Goal: Task Accomplishment & Management: Use online tool/utility

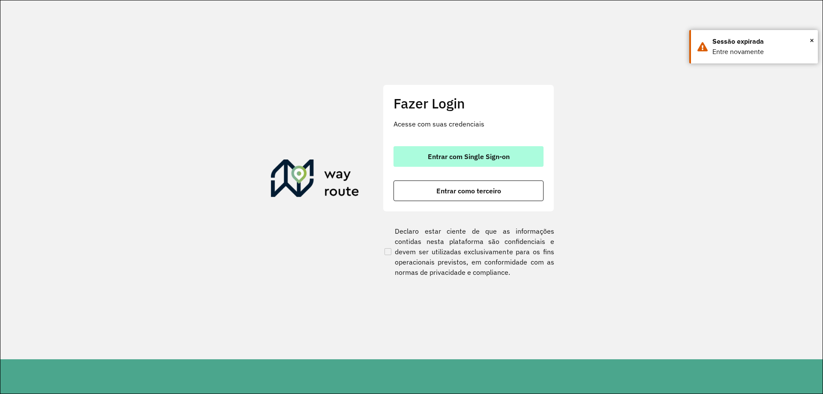
click at [499, 153] on span "Entrar com Single Sign-on" at bounding box center [469, 156] width 82 height 7
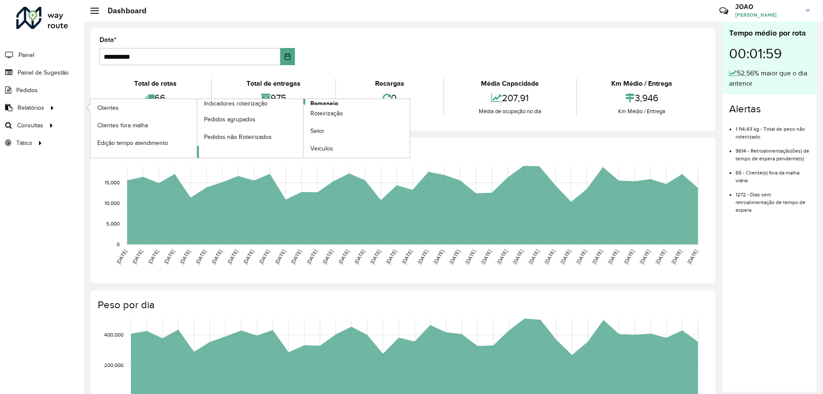
click at [321, 100] on span "Romaneio" at bounding box center [324, 103] width 28 height 9
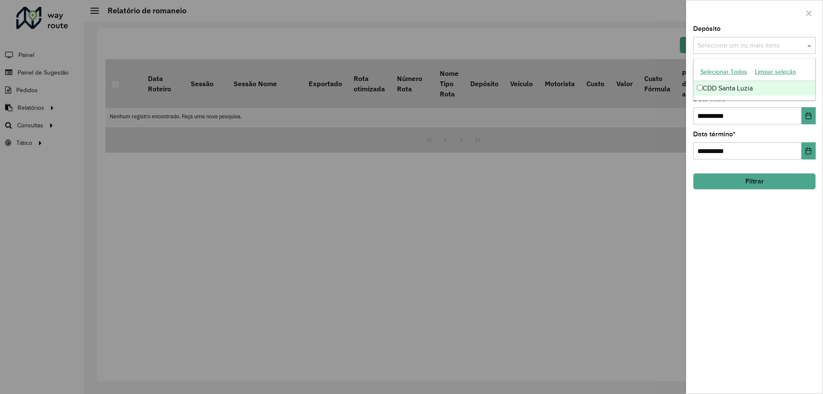
click at [736, 44] on input "text" at bounding box center [750, 46] width 110 height 10
click at [736, 87] on div "CDD Santa Luzia" at bounding box center [755, 88] width 122 height 15
click at [795, 227] on div "**********" at bounding box center [754, 210] width 136 height 368
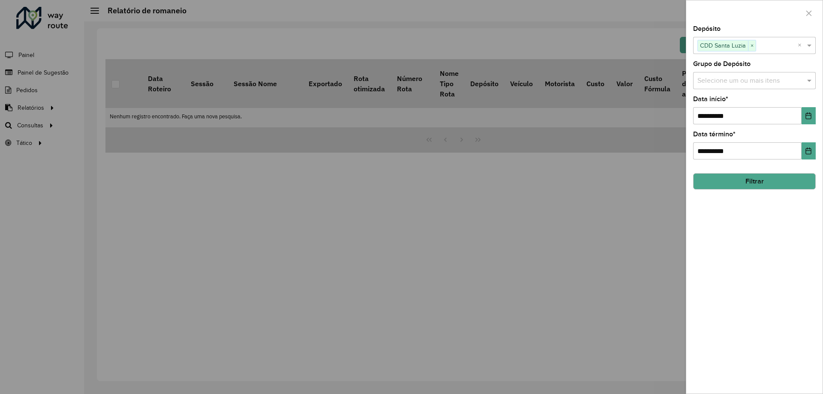
click at [765, 82] on input "text" at bounding box center [750, 81] width 110 height 10
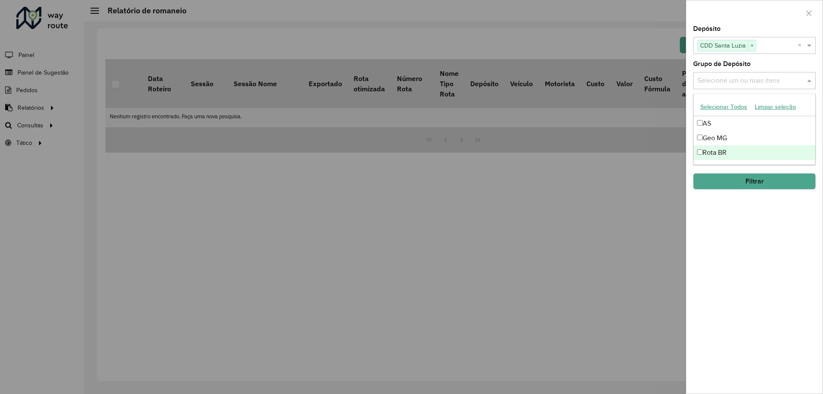
click at [746, 156] on div "Rota BR" at bounding box center [755, 152] width 122 height 15
click at [753, 223] on div "**********" at bounding box center [754, 210] width 136 height 368
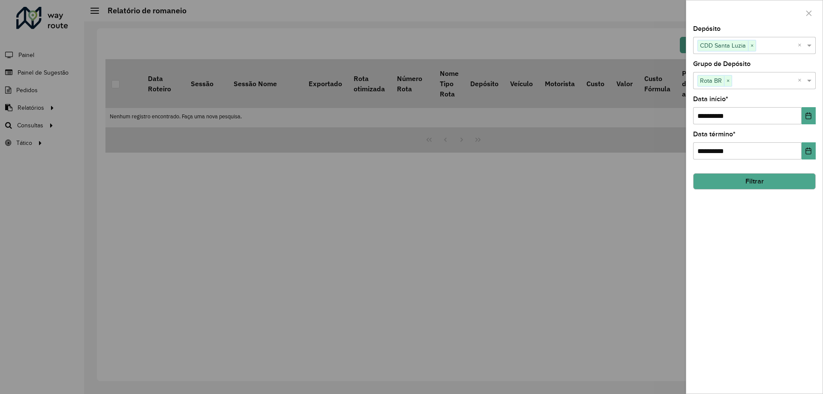
click at [751, 177] on button "Filtrar" at bounding box center [754, 181] width 123 height 16
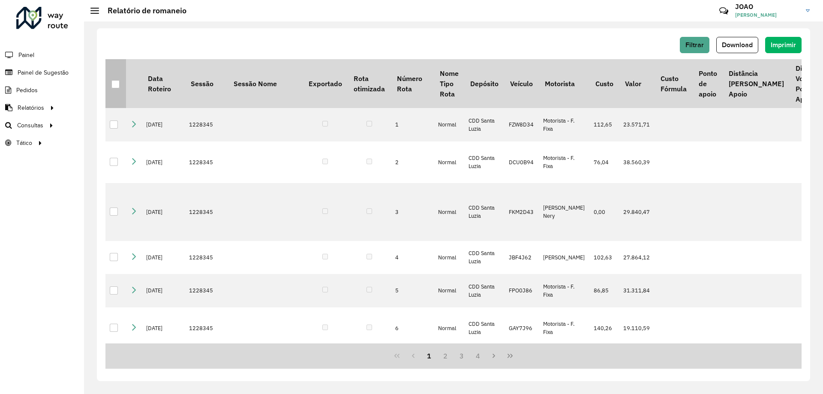
click at [114, 81] on div at bounding box center [115, 84] width 8 height 8
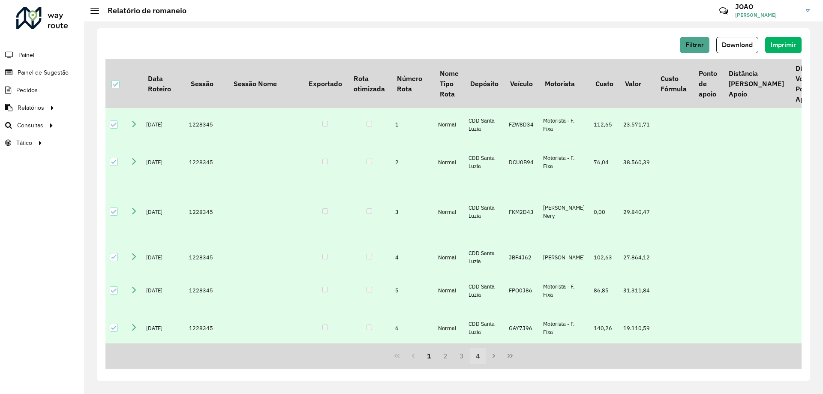
click at [476, 355] on button "4" at bounding box center [478, 356] width 16 height 16
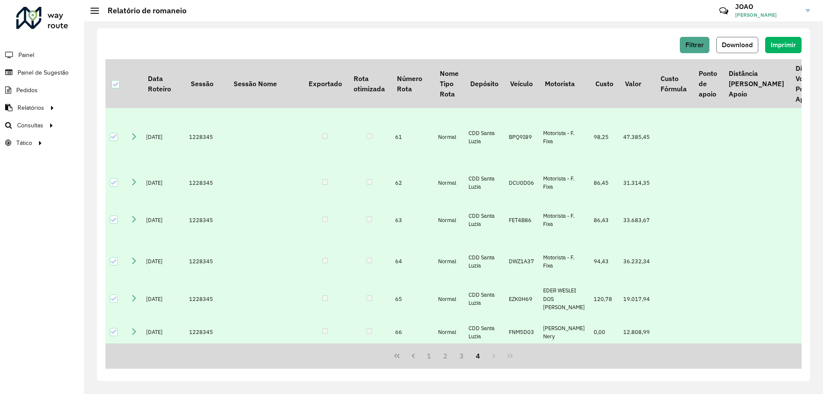
click at [751, 44] on span "Download" at bounding box center [737, 44] width 31 height 7
click at [384, 38] on div "Filtrar Download Imprimir" at bounding box center [453, 45] width 696 height 16
click at [746, 46] on span "Download" at bounding box center [737, 44] width 31 height 7
click at [400, 17] on hb-header "Relatório de romaneio Críticas? Dúvidas? Elogios? Sugestões? Entre em contato c…" at bounding box center [453, 10] width 739 height 21
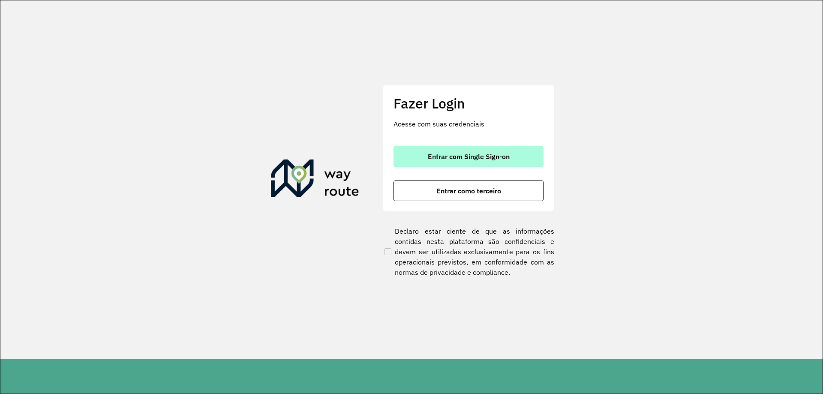
click at [428, 159] on span "Entrar com Single Sign-on" at bounding box center [469, 156] width 82 height 7
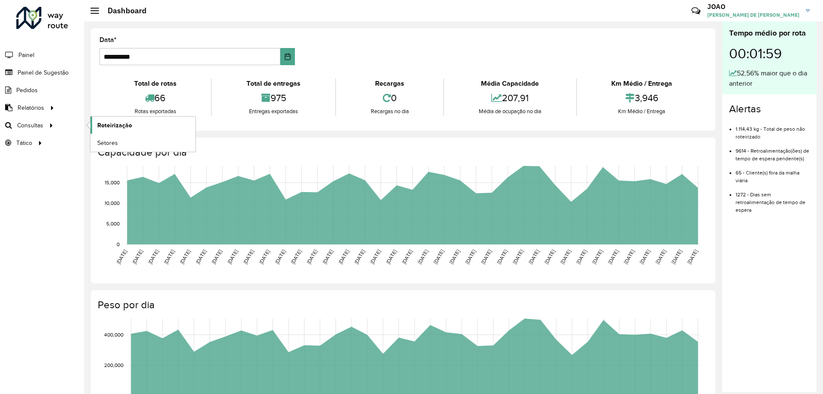
click at [106, 123] on span "Roteirização" at bounding box center [114, 125] width 35 height 9
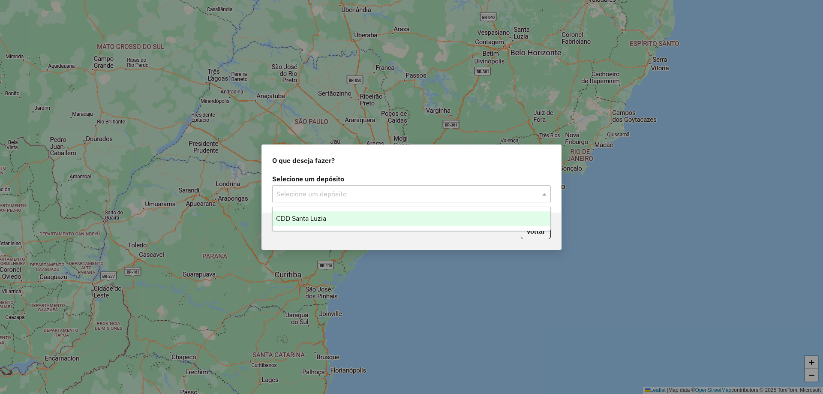
click at [420, 198] on input "text" at bounding box center [402, 194] width 253 height 10
click at [419, 229] on ng-dropdown-panel "CDD Santa Luzia" at bounding box center [411, 219] width 279 height 24
click at [417, 224] on div "CDD Santa Luzia" at bounding box center [412, 218] width 278 height 15
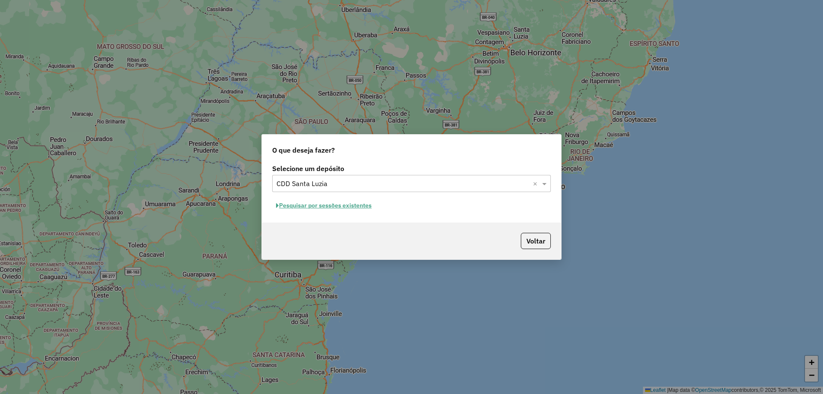
click at [355, 204] on button "Pesquisar por sessões existentes" at bounding box center [323, 205] width 103 height 13
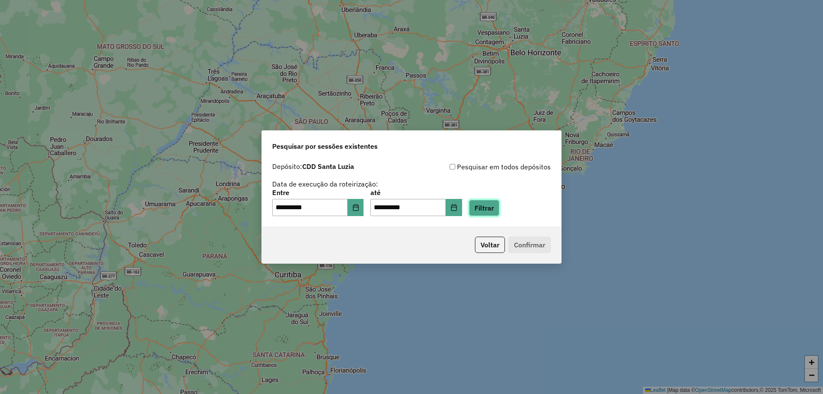
click at [497, 212] on button "Filtrar" at bounding box center [484, 208] width 30 height 16
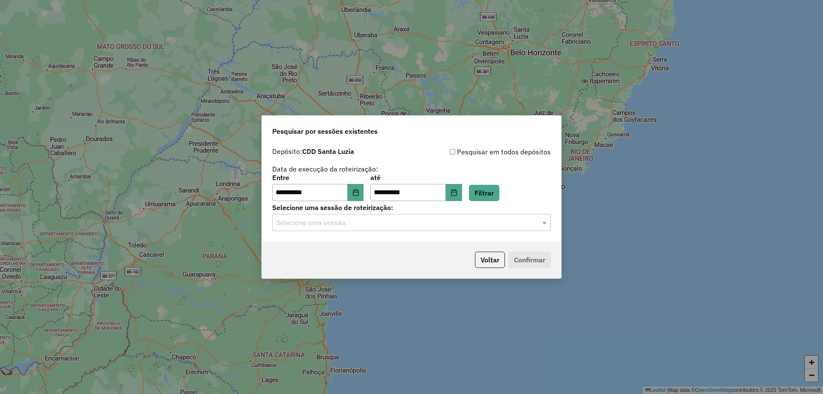
click at [395, 225] on input "text" at bounding box center [402, 223] width 253 height 10
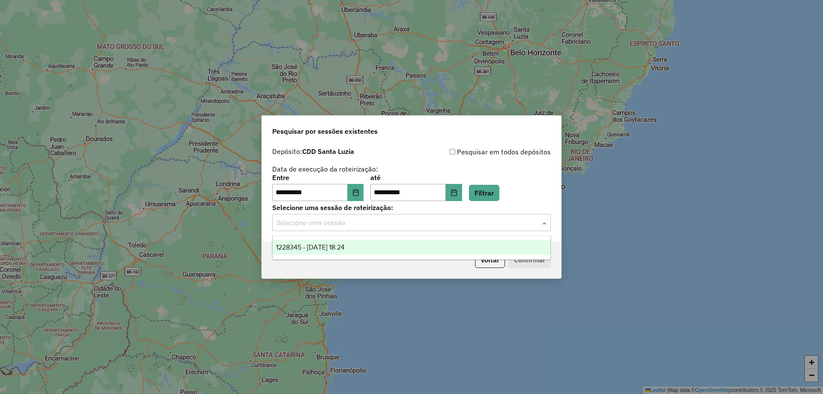
click at [399, 251] on div "1228345 - 12/08/2025 18:24" at bounding box center [412, 247] width 278 height 15
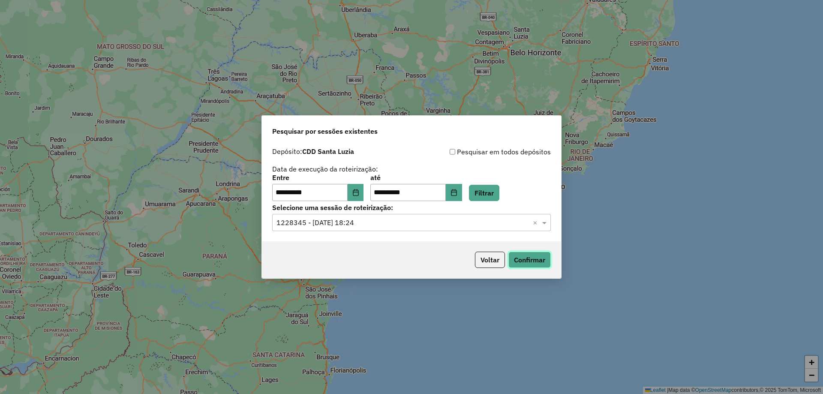
click at [525, 262] on button "Confirmar" at bounding box center [529, 260] width 42 height 16
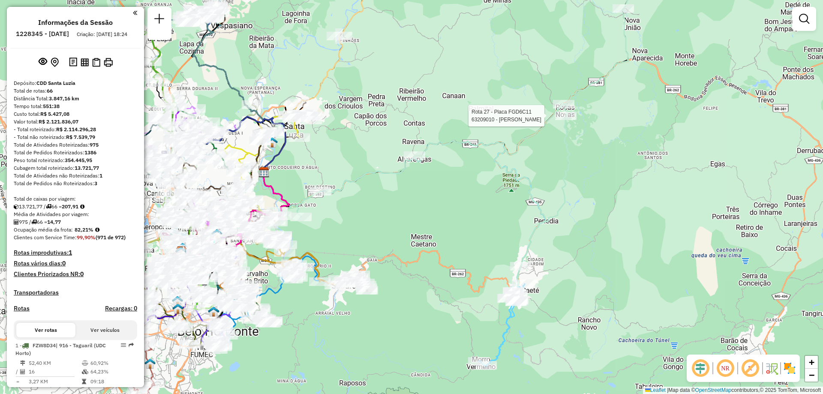
select select "**********"
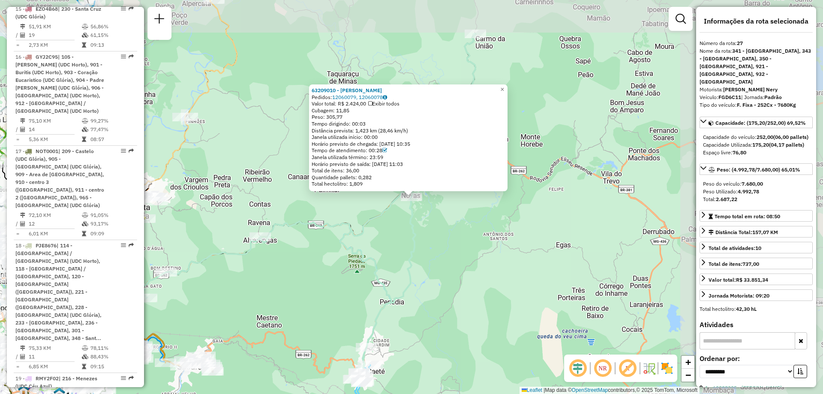
scroll to position [1874, 0]
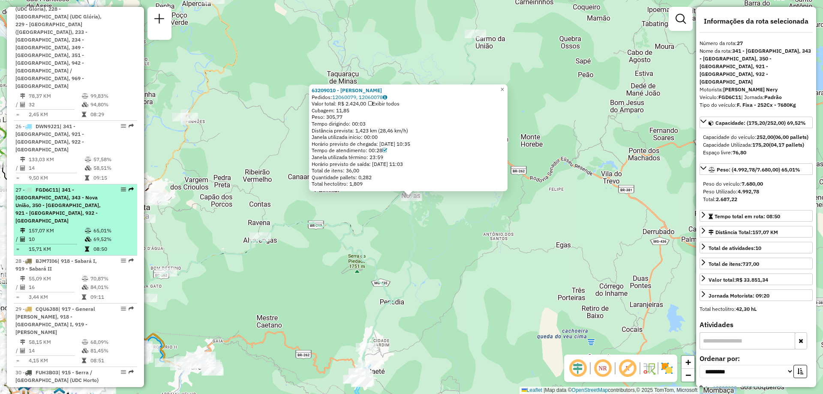
drag, startPoint x: 75, startPoint y: 29, endPoint x: 118, endPoint y: 15, distance: 45.7
click at [118, 187] on div at bounding box center [121, 189] width 26 height 5
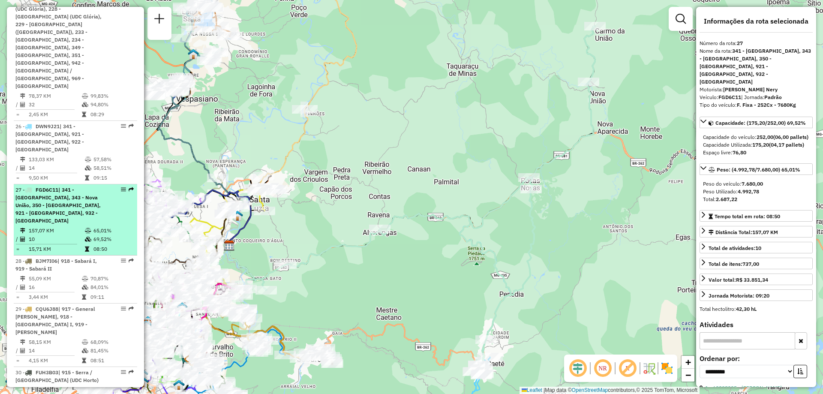
click at [118, 187] on div at bounding box center [121, 189] width 26 height 5
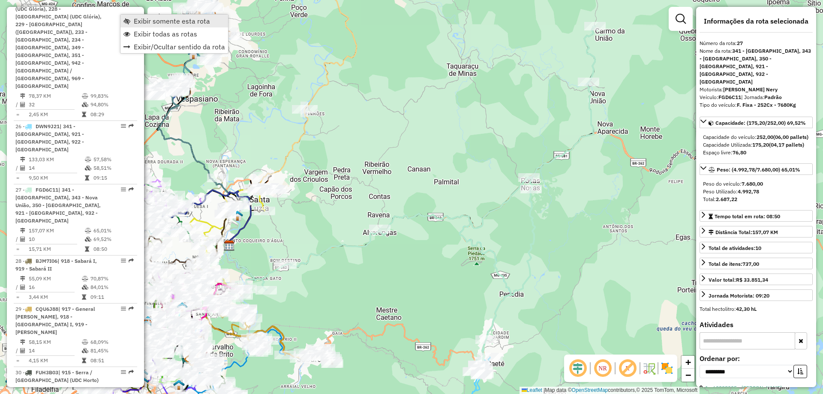
click at [189, 20] on span "Exibir somente esta rota" at bounding box center [172, 21] width 76 height 7
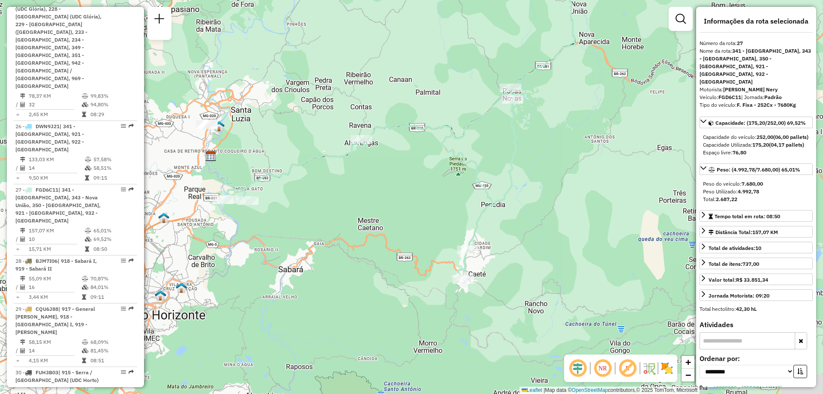
drag, startPoint x: 519, startPoint y: 251, endPoint x: 500, endPoint y: 158, distance: 94.5
click at [500, 158] on div "Janela de atendimento Grade de atendimento Capacidade Transportadoras Veículos …" at bounding box center [411, 197] width 823 height 394
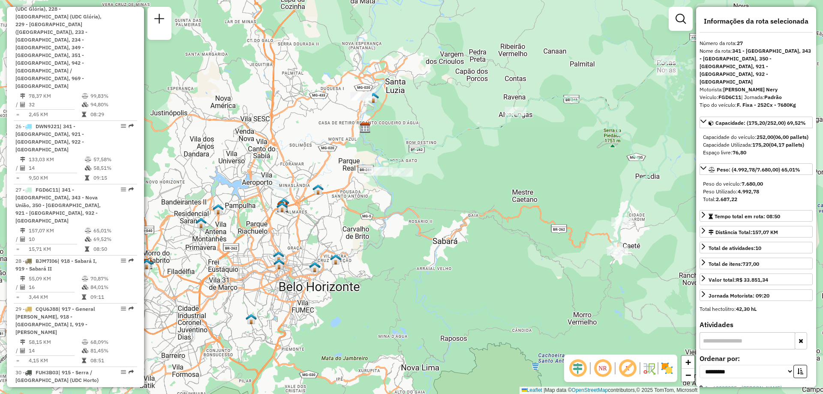
drag, startPoint x: 353, startPoint y: 176, endPoint x: 508, endPoint y: 151, distance: 156.8
click at [508, 151] on div "Janela de atendimento Grade de atendimento Capacidade Transportadoras Veículos …" at bounding box center [411, 197] width 823 height 394
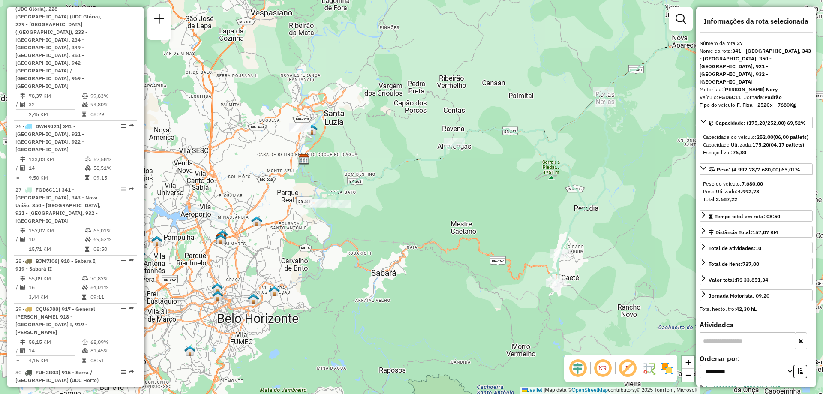
drag, startPoint x: 451, startPoint y: 195, endPoint x: 386, endPoint y: 228, distance: 72.8
click at [386, 228] on div "Janela de atendimento Grade de atendimento Capacidade Transportadoras Veículos …" at bounding box center [411, 197] width 823 height 394
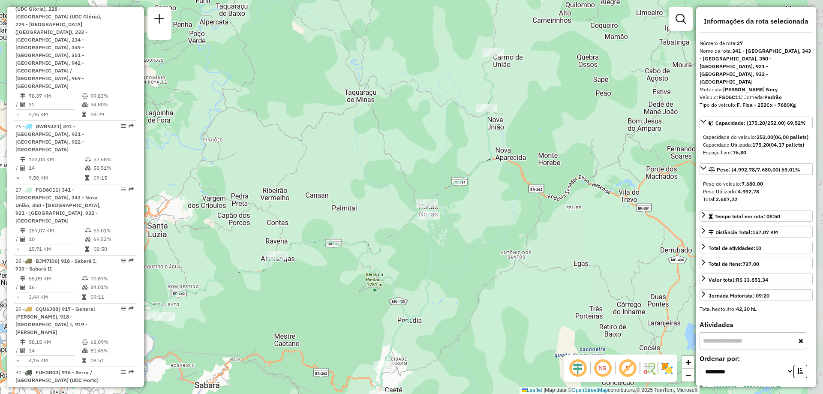
drag, startPoint x: 580, startPoint y: 176, endPoint x: 391, endPoint y: 309, distance: 230.5
click at [391, 309] on div "Janela de atendimento Grade de atendimento Capacidade Transportadoras Veículos …" at bounding box center [411, 197] width 823 height 394
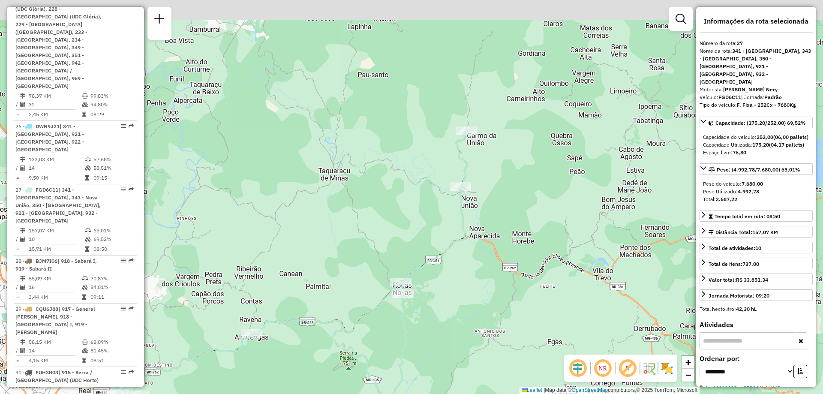
drag, startPoint x: 480, startPoint y: 163, endPoint x: 467, endPoint y: 234, distance: 71.8
click at [467, 234] on div "Janela de atendimento Grade de atendimento Capacidade Transportadoras Veículos …" at bounding box center [411, 197] width 823 height 394
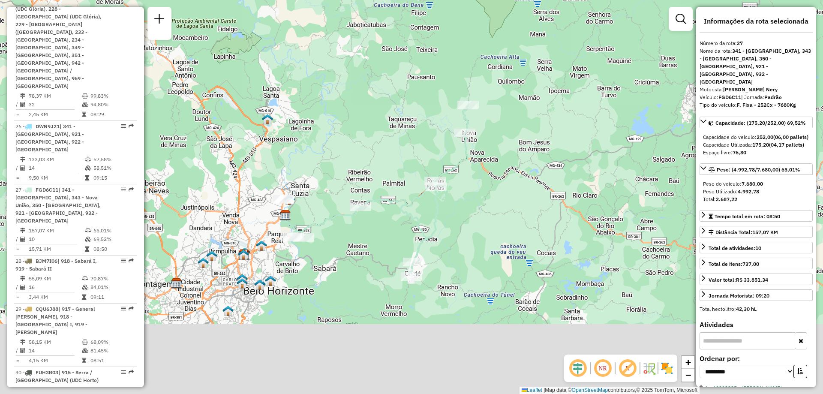
drag, startPoint x: 478, startPoint y: 318, endPoint x: 484, endPoint y: 212, distance: 106.0
click at [484, 212] on div "Janela de atendimento Grade de atendimento Capacidade Transportadoras Veículos …" at bounding box center [411, 197] width 823 height 394
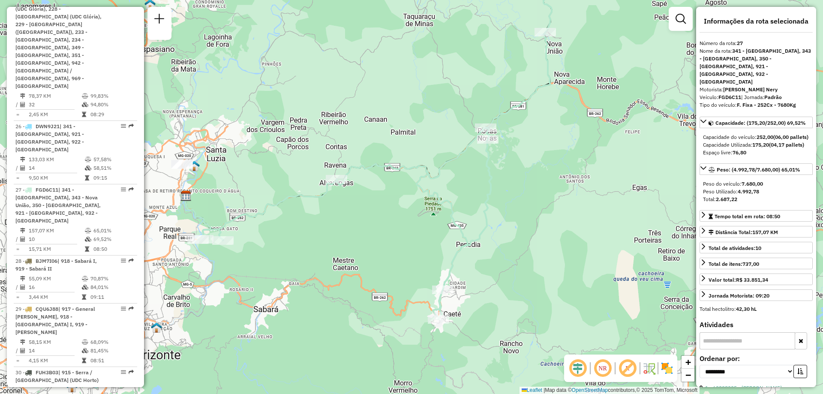
drag, startPoint x: 464, startPoint y: 224, endPoint x: 537, endPoint y: 257, distance: 79.8
click at [537, 257] on div "Janela de atendimento Grade de atendimento Capacidade Transportadoras Veículos …" at bounding box center [411, 197] width 823 height 394
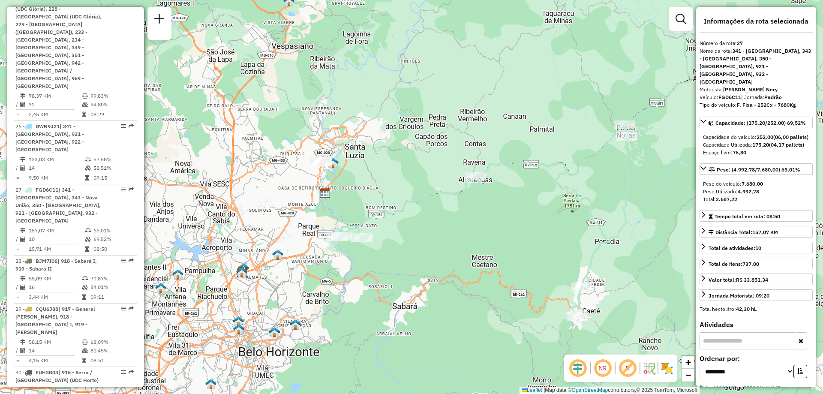
drag, startPoint x: 276, startPoint y: 230, endPoint x: 417, endPoint y: 212, distance: 141.8
click at [417, 212] on div "Janela de atendimento Grade de atendimento Capacidade Transportadoras Veículos …" at bounding box center [411, 197] width 823 height 394
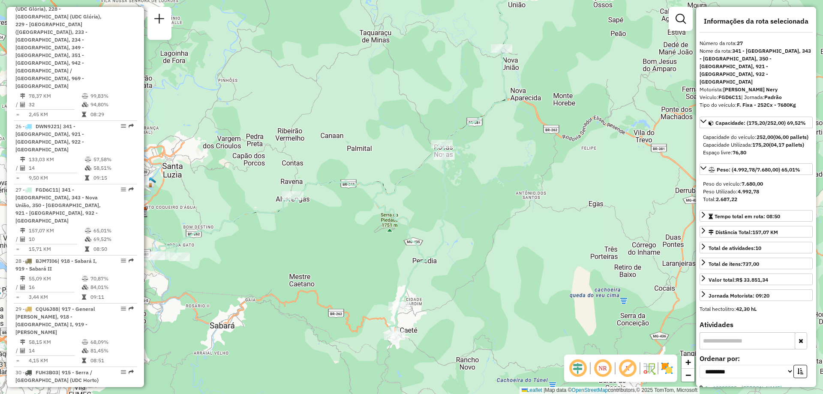
drag, startPoint x: 494, startPoint y: 219, endPoint x: 300, endPoint y: 230, distance: 194.0
click at [300, 230] on div "Janela de atendimento Grade de atendimento Capacidade Transportadoras Veículos …" at bounding box center [411, 197] width 823 height 394
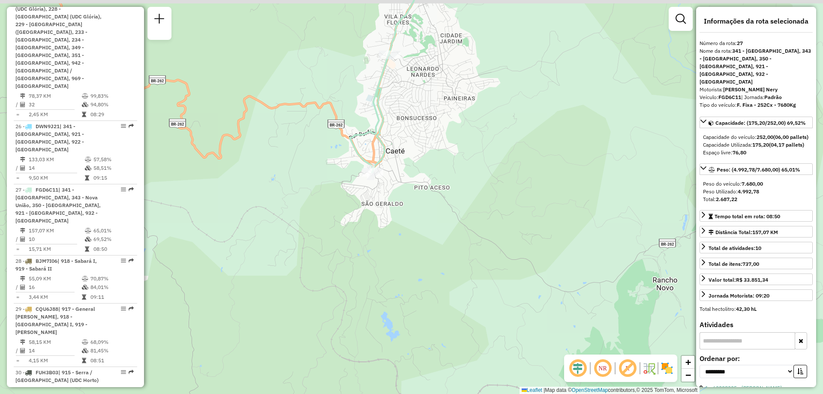
drag, startPoint x: 445, startPoint y: 128, endPoint x: 492, endPoint y: 314, distance: 191.8
click at [492, 314] on div "Janela de atendimento Grade de atendimento Capacidade Transportadoras Veículos …" at bounding box center [411, 197] width 823 height 394
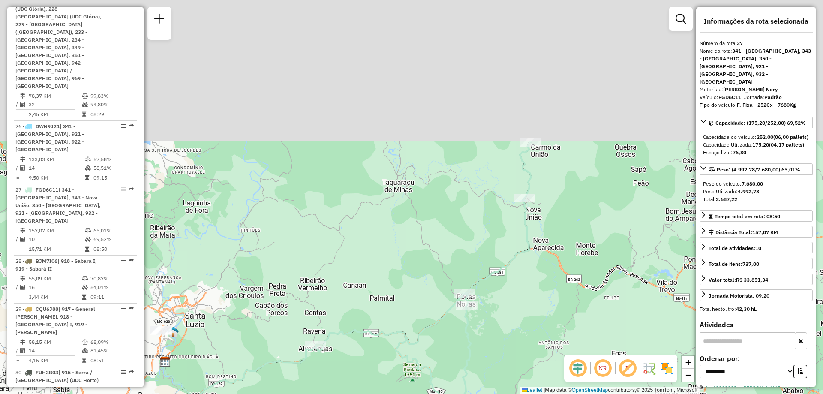
drag, startPoint x: 528, startPoint y: 165, endPoint x: 489, endPoint y: 346, distance: 186.0
click at [489, 346] on div "Janela de atendimento Grade de atendimento Capacidade Transportadoras Veículos …" at bounding box center [411, 197] width 823 height 394
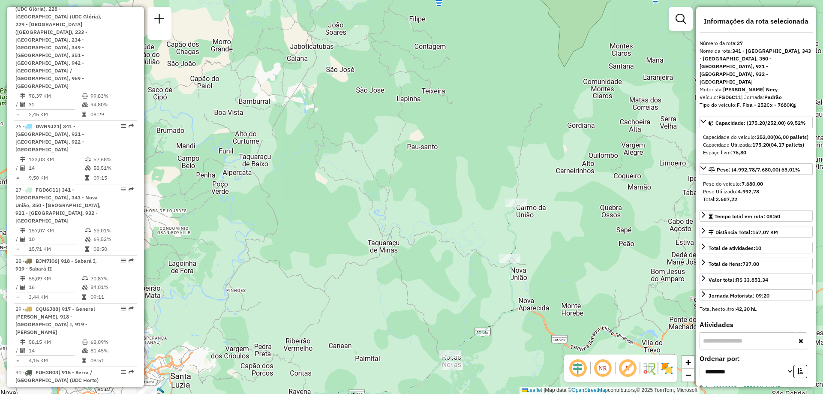
drag, startPoint x: 544, startPoint y: 215, endPoint x: 526, endPoint y: 283, distance: 70.2
click at [526, 283] on div "Janela de atendimento Grade de atendimento Capacidade Transportadoras Veículos …" at bounding box center [411, 197] width 823 height 394
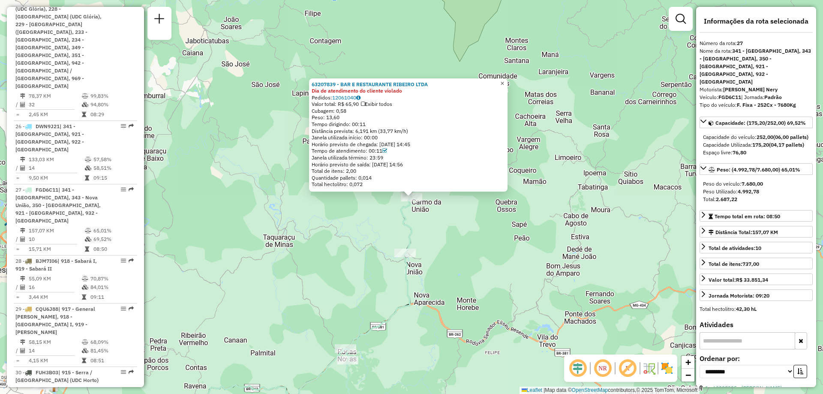
click at [504, 80] on span "×" at bounding box center [502, 83] width 4 height 7
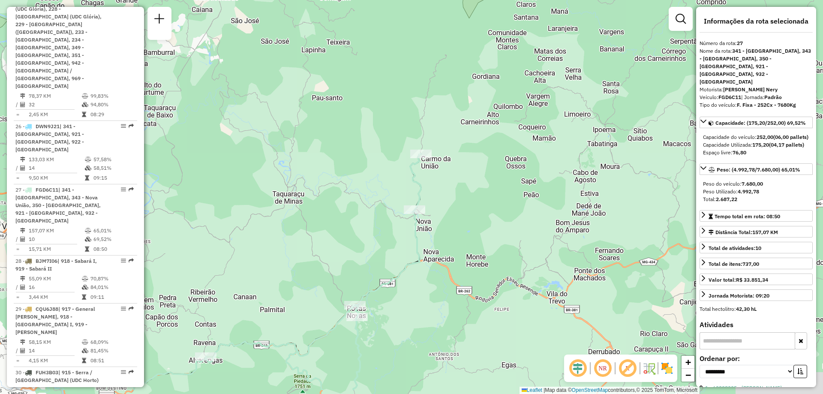
drag, startPoint x: 433, startPoint y: 258, endPoint x: 455, endPoint y: 165, distance: 95.5
click at [455, 165] on div "Janela de atendimento Grade de atendimento Capacidade Transportadoras Veículos …" at bounding box center [411, 197] width 823 height 394
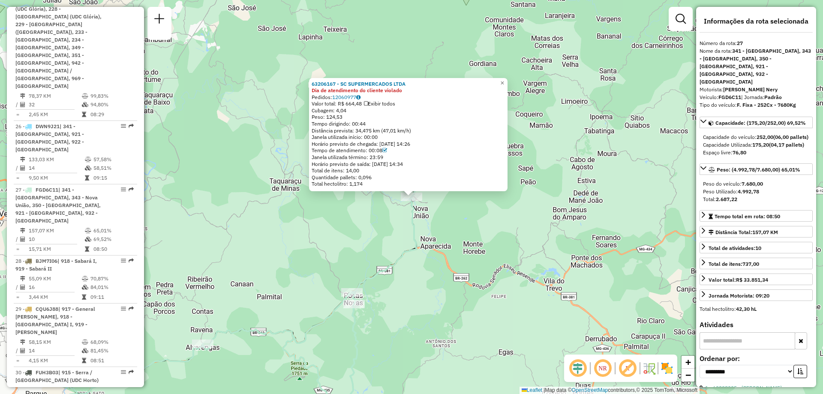
click at [397, 233] on div "63206167 - SC SUPERMERCADOS LTDA Dia de atendimento do cliente violado Pedidos:…" at bounding box center [411, 197] width 823 height 394
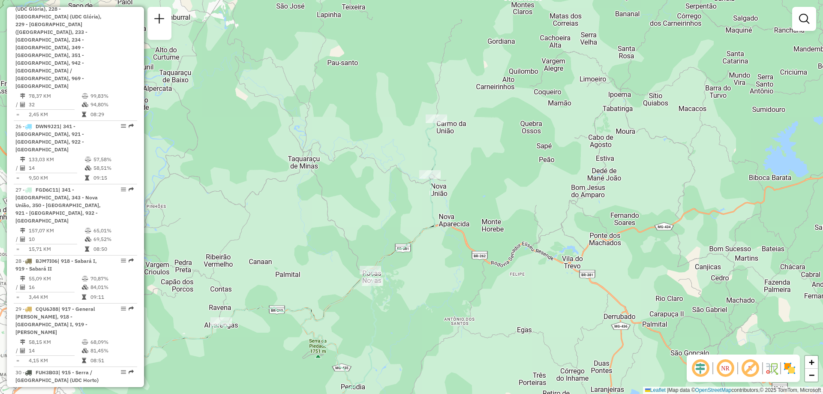
drag, startPoint x: 413, startPoint y: 258, endPoint x: 448, endPoint y: 213, distance: 57.8
click at [448, 213] on div "Janela de atendimento Grade de atendimento Capacidade Transportadoras Veículos …" at bounding box center [411, 197] width 823 height 394
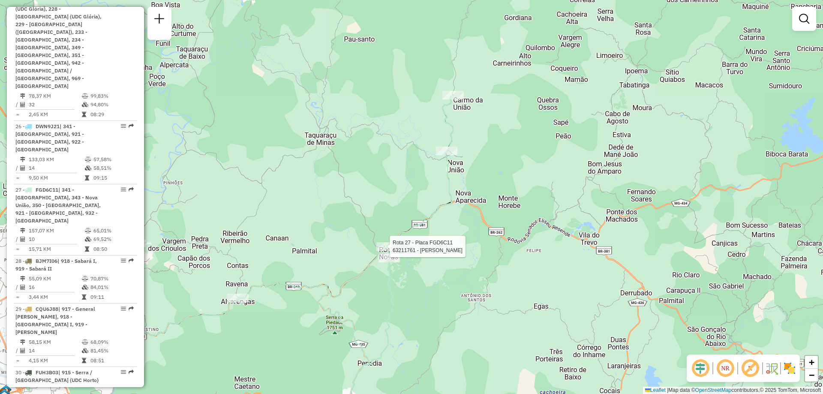
select select "**********"
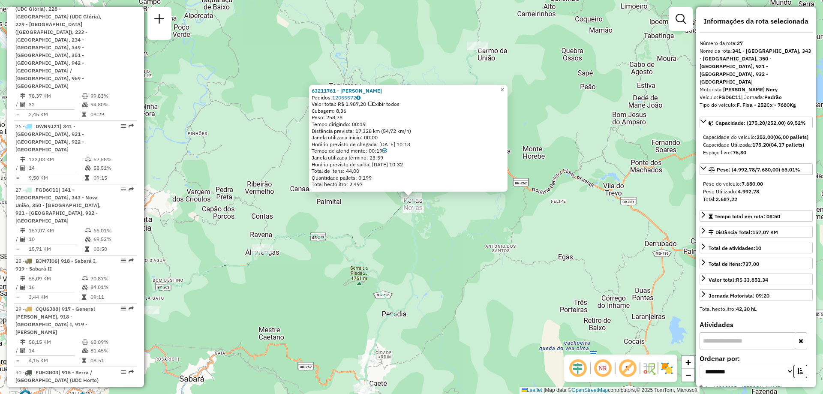
click at [397, 260] on div "63211761 - [PERSON_NAME] Pedidos: 12055572 Valor total: R$ 1.987,20 Exibir todo…" at bounding box center [411, 197] width 823 height 394
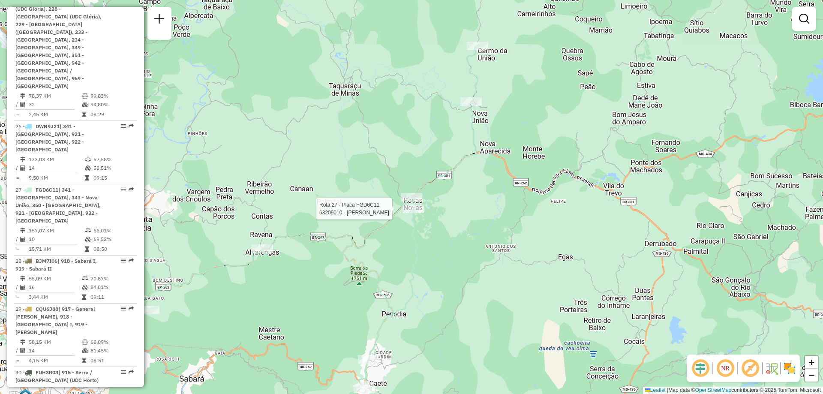
select select "**********"
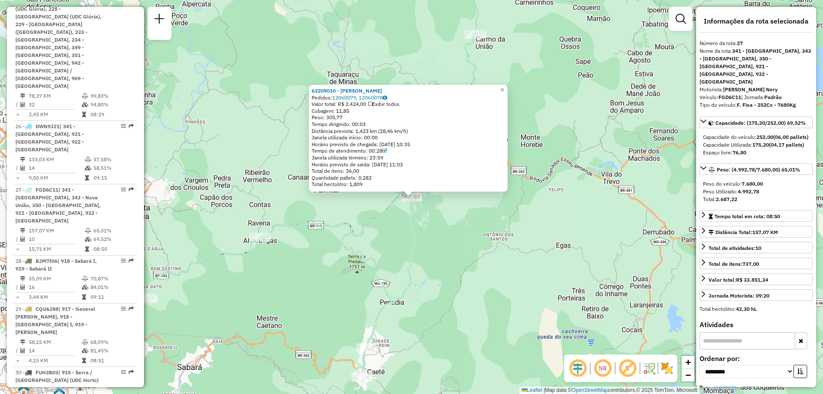
click at [433, 239] on div "63209010 - [PERSON_NAME] Pedidos: 12060079, 12060078 Valor total: R$ 2.424,00 E…" at bounding box center [411, 197] width 823 height 394
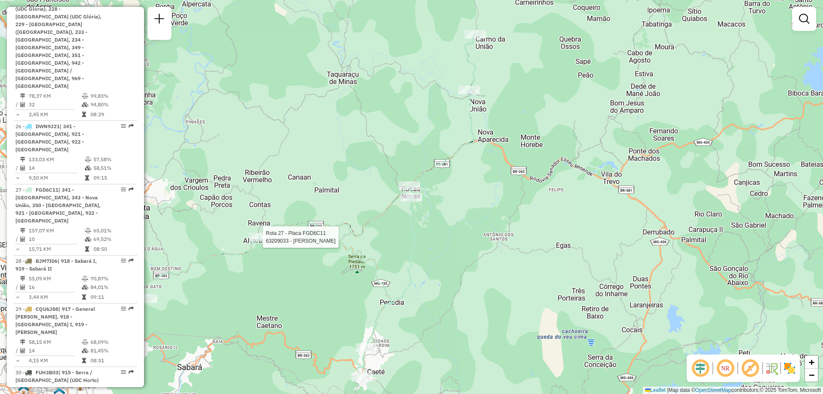
click at [264, 241] on div at bounding box center [259, 237] width 21 height 9
select select "**********"
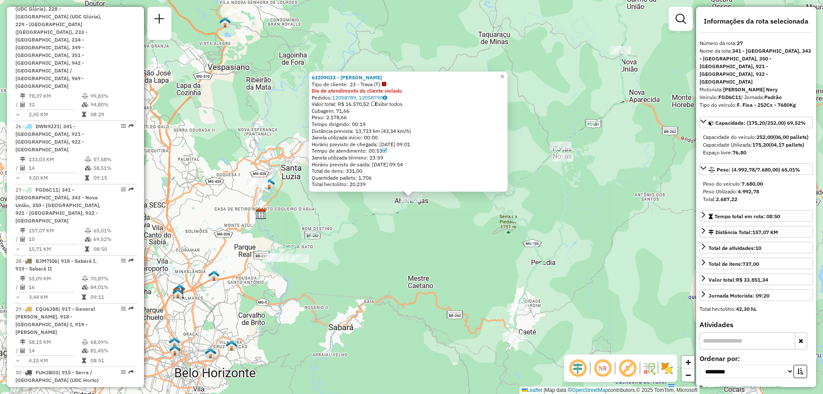
click at [400, 251] on div "63209033 - [PERSON_NAME] Tipo de cliente: 23 - Trava (T) Dia de atendimento do …" at bounding box center [411, 197] width 823 height 394
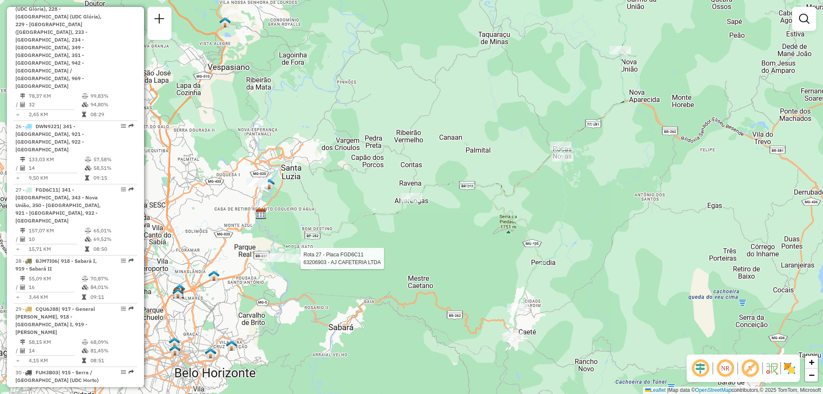
click at [293, 263] on div at bounding box center [297, 258] width 21 height 9
select select "**********"
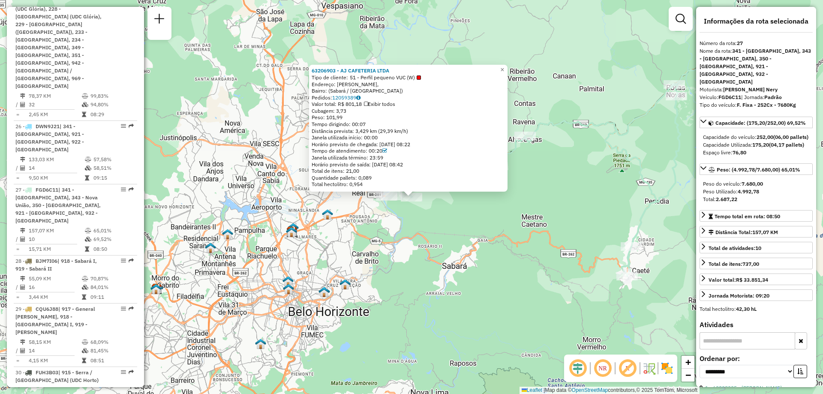
click at [442, 238] on div "63206903 - AJ CAFETERIA LTDA Tipo de cliente: 51 - Perfil pequeno VUC (W) Ender…" at bounding box center [411, 197] width 823 height 394
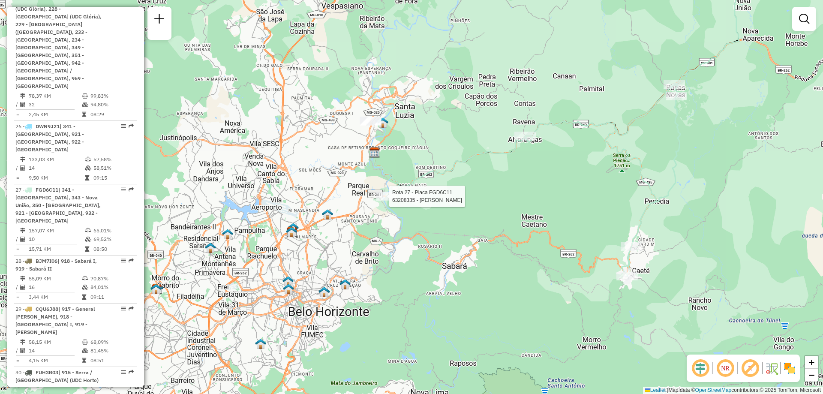
select select "**********"
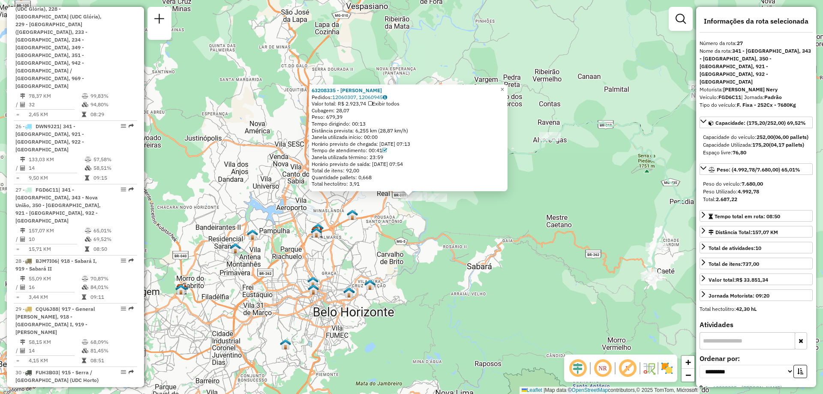
click at [525, 185] on div "63208335 - [PERSON_NAME]: 12060307, 12060945 Valor total: R$ 2.923,74 Exibir to…" at bounding box center [411, 197] width 823 height 394
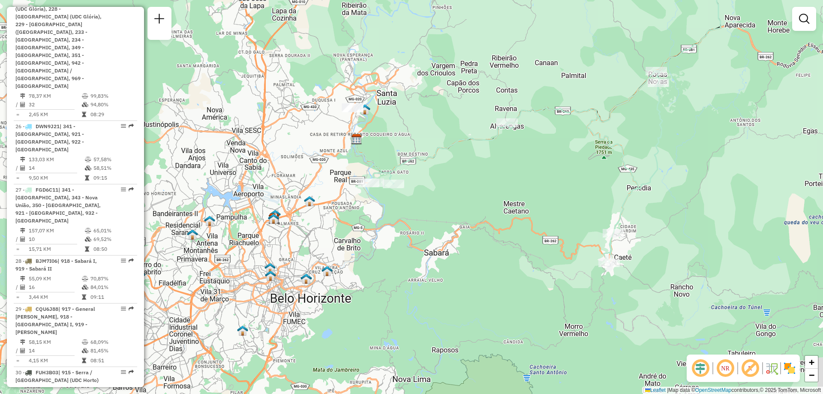
drag, startPoint x: 571, startPoint y: 263, endPoint x: 468, endPoint y: 236, distance: 106.4
click at [468, 236] on div "Janela de atendimento Grade de atendimento Capacidade Transportadoras Veículos …" at bounding box center [411, 197] width 823 height 394
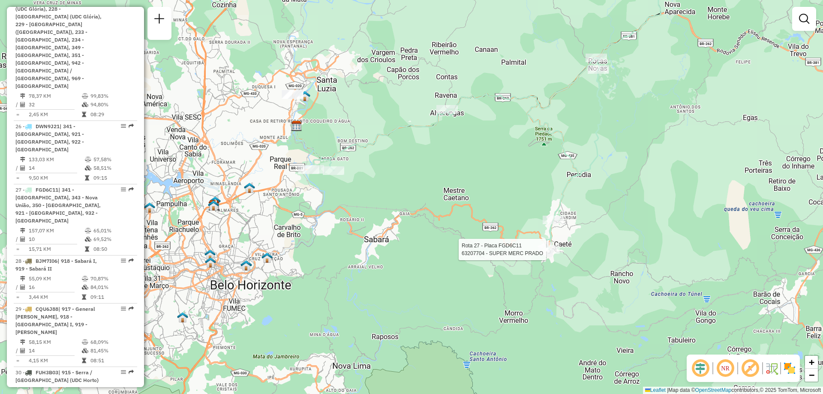
select select "**********"
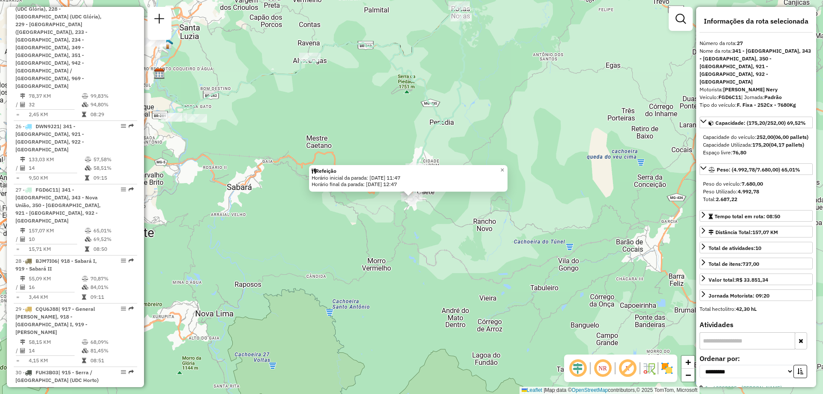
click at [557, 225] on div "Refeição Horário inicial da parada: [DATE] 11:47 Horário final da parada: [DATE…" at bounding box center [411, 197] width 823 height 394
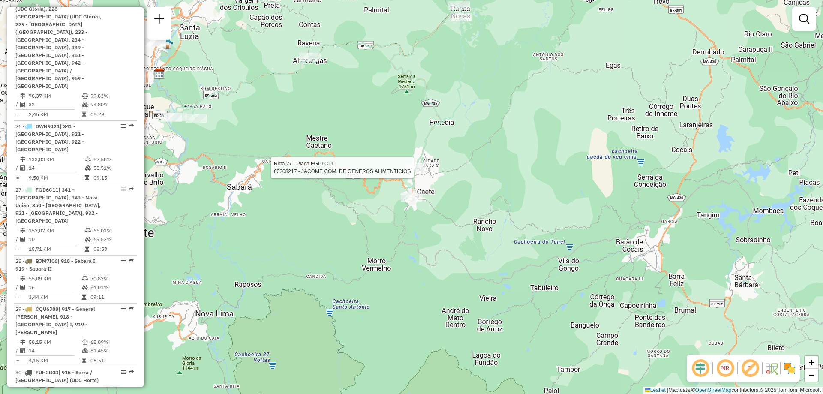
select select "**********"
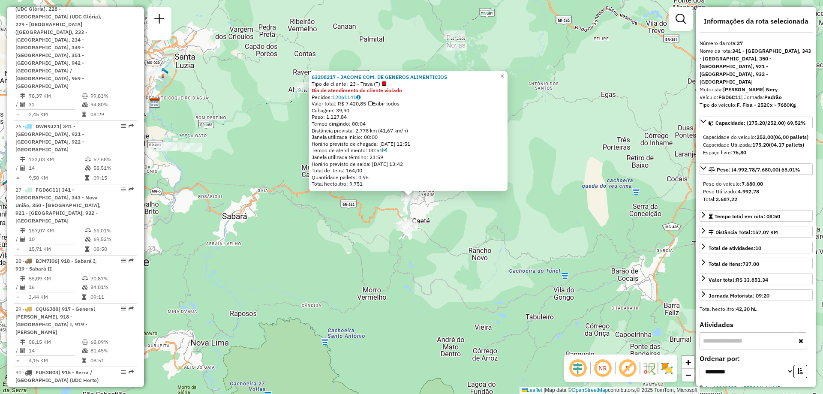
click at [500, 216] on div "63208217 - JACOME COM. DE GENEROS ALIMENTICIOS Tipo de cliente: 23 - Trava (T) …" at bounding box center [411, 197] width 823 height 394
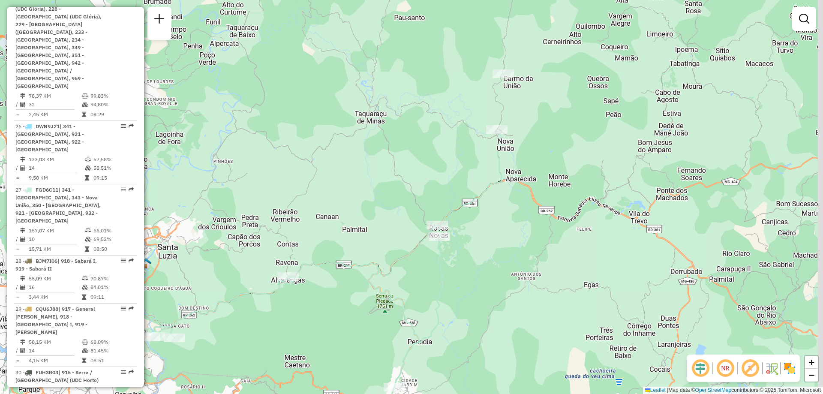
drag, startPoint x: 496, startPoint y: 90, endPoint x: 481, endPoint y: 294, distance: 203.8
click at [481, 293] on div "Janela de atendimento Grade de atendimento Capacidade Transportadoras Veículos …" at bounding box center [411, 197] width 823 height 394
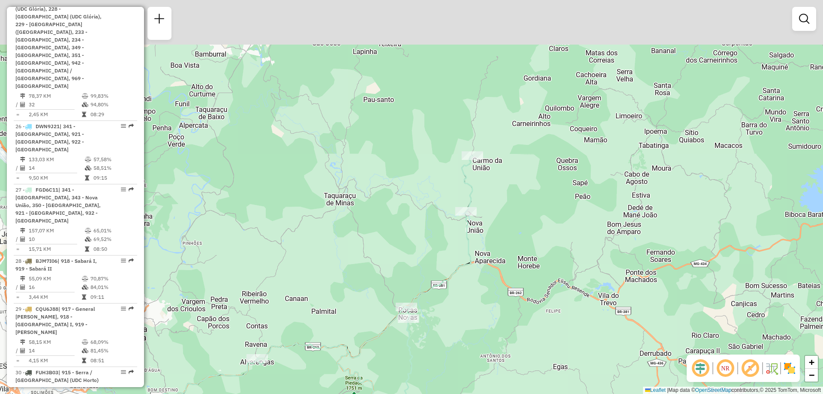
drag, startPoint x: 543, startPoint y: 215, endPoint x: 511, endPoint y: 282, distance: 75.2
click at [511, 282] on div "Janela de atendimento Grade de atendimento Capacidade Transportadoras Veículos …" at bounding box center [411, 197] width 823 height 394
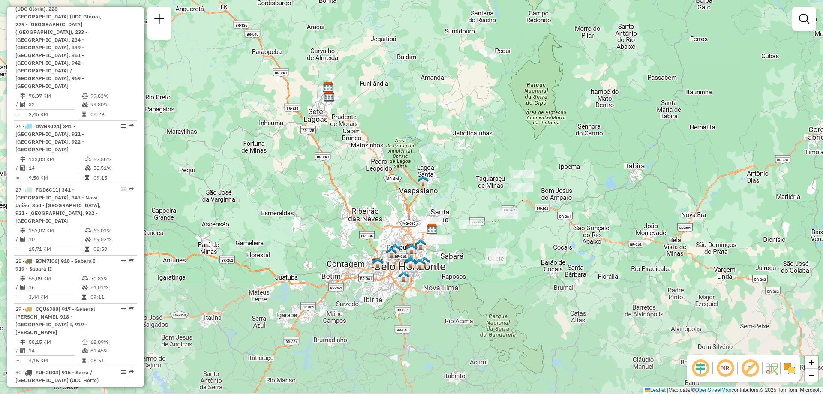
drag, startPoint x: 502, startPoint y: 345, endPoint x: 531, endPoint y: 221, distance: 127.3
click at [531, 221] on div "Janela de atendimento Grade de atendimento Capacidade Transportadoras Veículos …" at bounding box center [411, 197] width 823 height 394
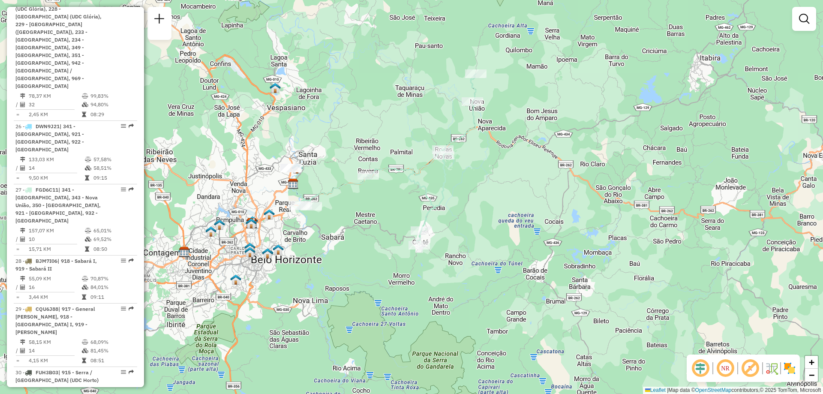
drag, startPoint x: 549, startPoint y: 244, endPoint x: 580, endPoint y: 240, distance: 31.1
click at [579, 240] on div "Janela de atendimento Grade de atendimento Capacidade Transportadoras Veículos …" at bounding box center [411, 197] width 823 height 394
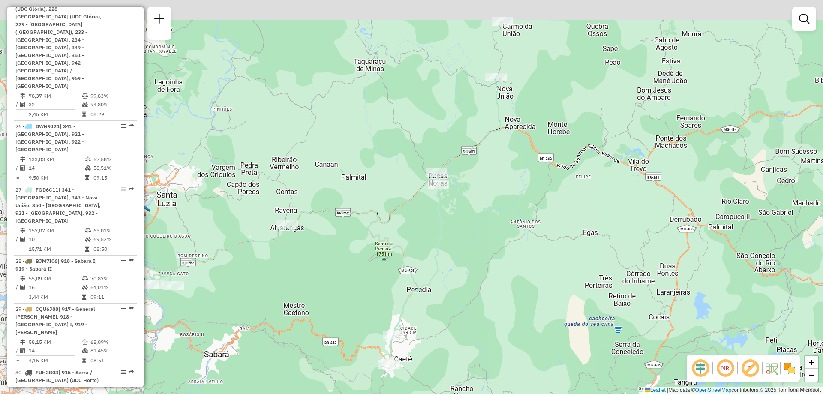
drag, startPoint x: 547, startPoint y: 184, endPoint x: 641, endPoint y: 307, distance: 154.8
click at [641, 307] on div "Janela de atendimento Grade de atendimento Capacidade Transportadoras Veículos …" at bounding box center [411, 197] width 823 height 394
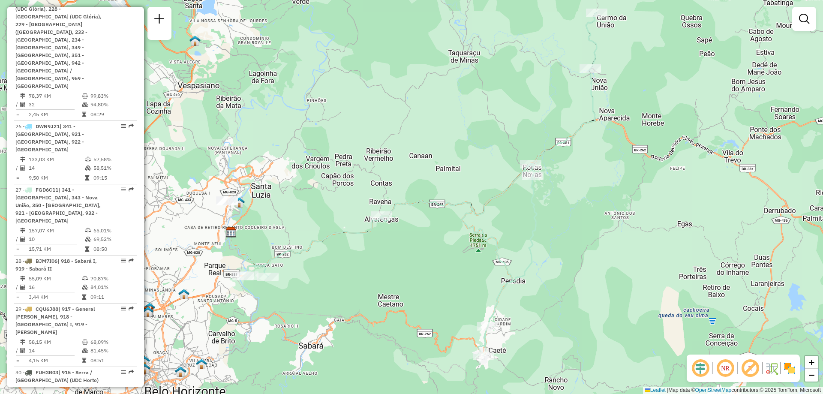
drag, startPoint x: 632, startPoint y: 233, endPoint x: 718, endPoint y: 217, distance: 88.0
click at [718, 217] on div "Janela de atendimento Grade de atendimento Capacidade Transportadoras Veículos …" at bounding box center [411, 197] width 823 height 394
